Goal: Navigation & Orientation: Find specific page/section

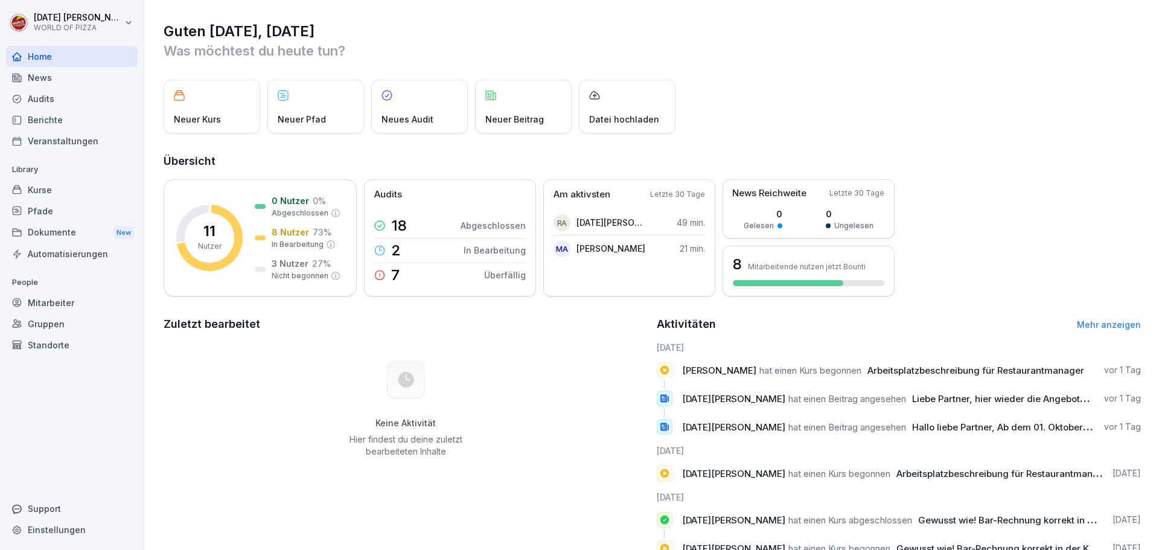
click at [54, 118] on div "Berichte" at bounding box center [72, 119] width 132 height 21
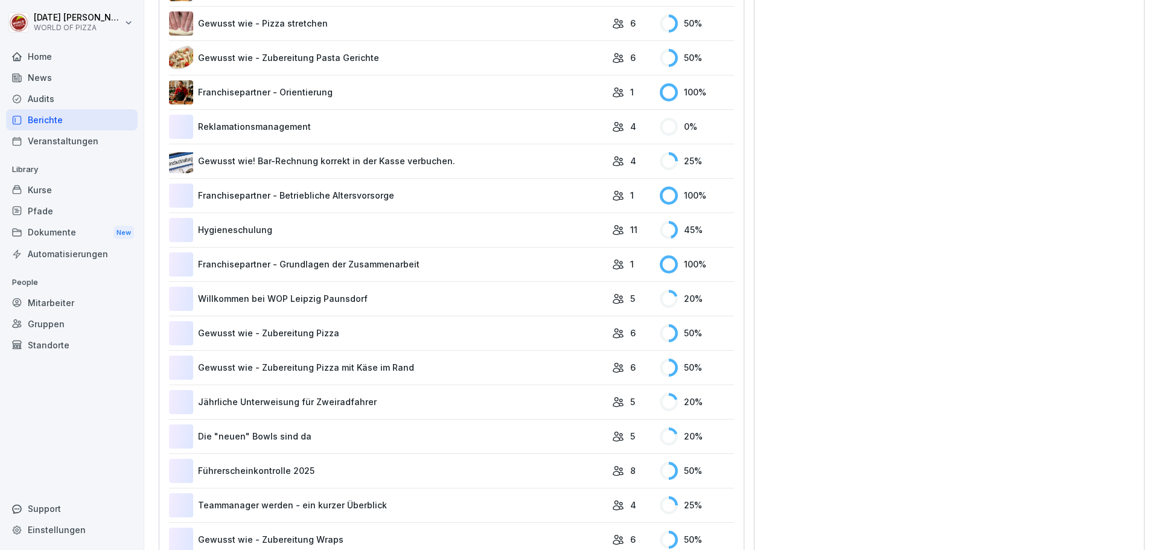
scroll to position [543, 0]
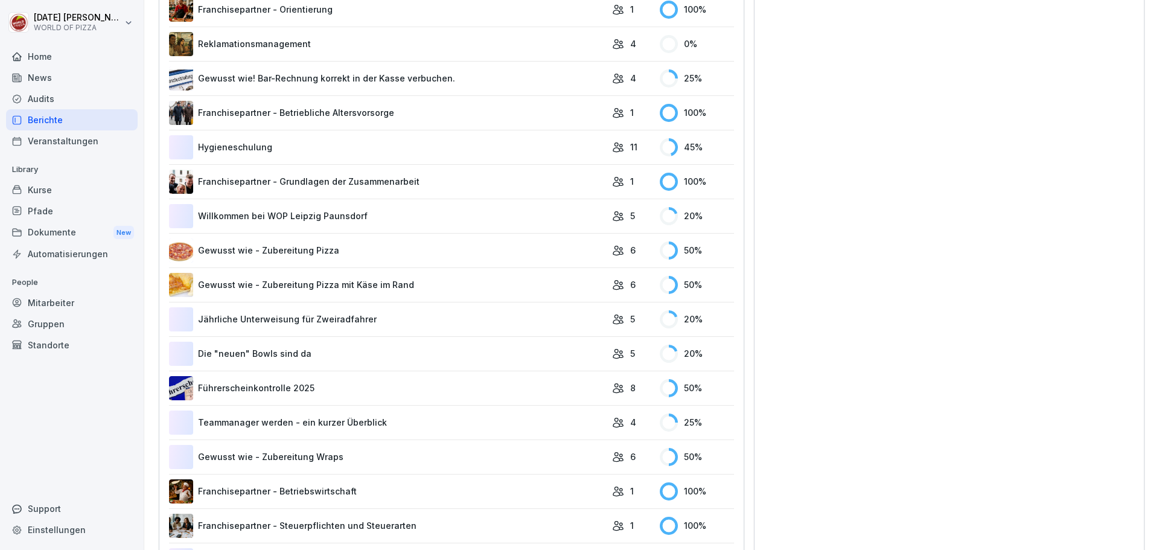
click at [45, 348] on div "Standorte" at bounding box center [72, 344] width 132 height 21
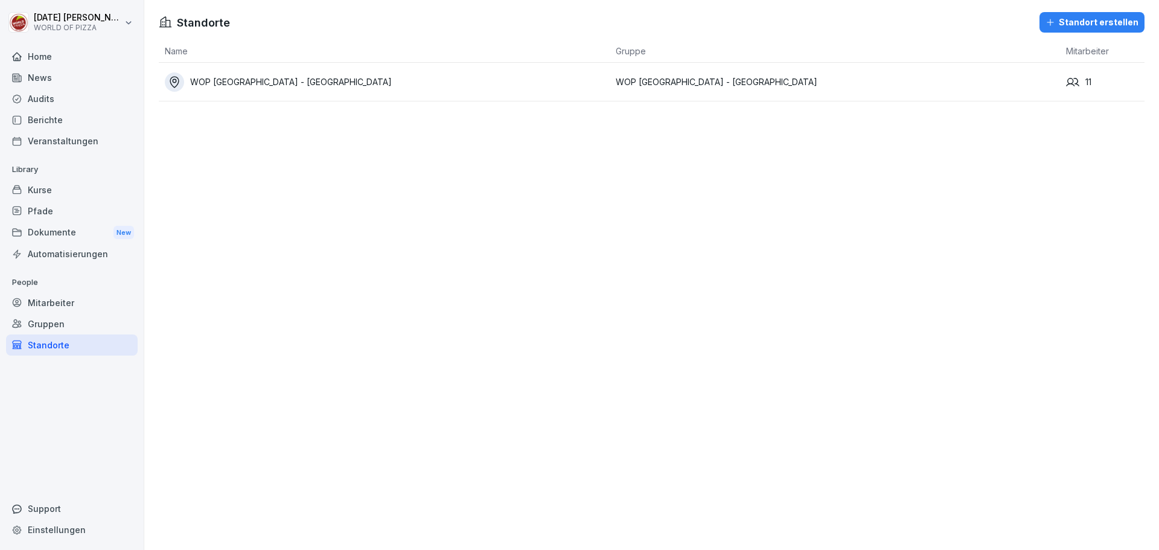
click at [45, 120] on div "Berichte" at bounding box center [72, 119] width 132 height 21
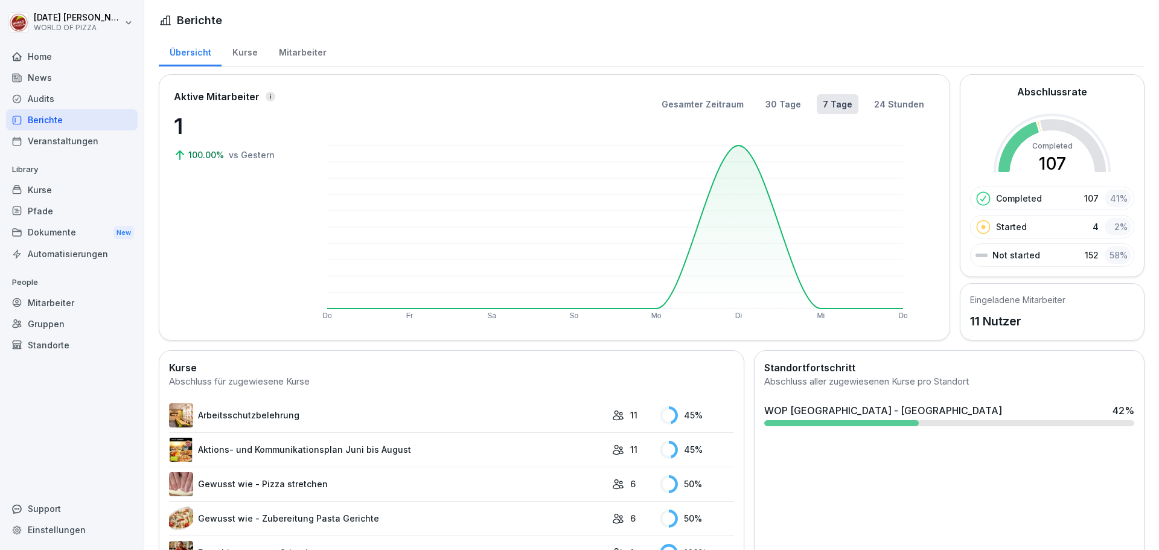
click at [123, 18] on html "[DATE] [PERSON_NAME] WORLD OF PIZZA Home News Audits Berichte Veranstaltungen L…" at bounding box center [579, 275] width 1159 height 550
click at [121, 18] on html "[DATE] [PERSON_NAME] WORLD OF PIZZA Home News Audits Berichte Veranstaltungen L…" at bounding box center [579, 275] width 1159 height 550
